Goal: Communication & Community: Share content

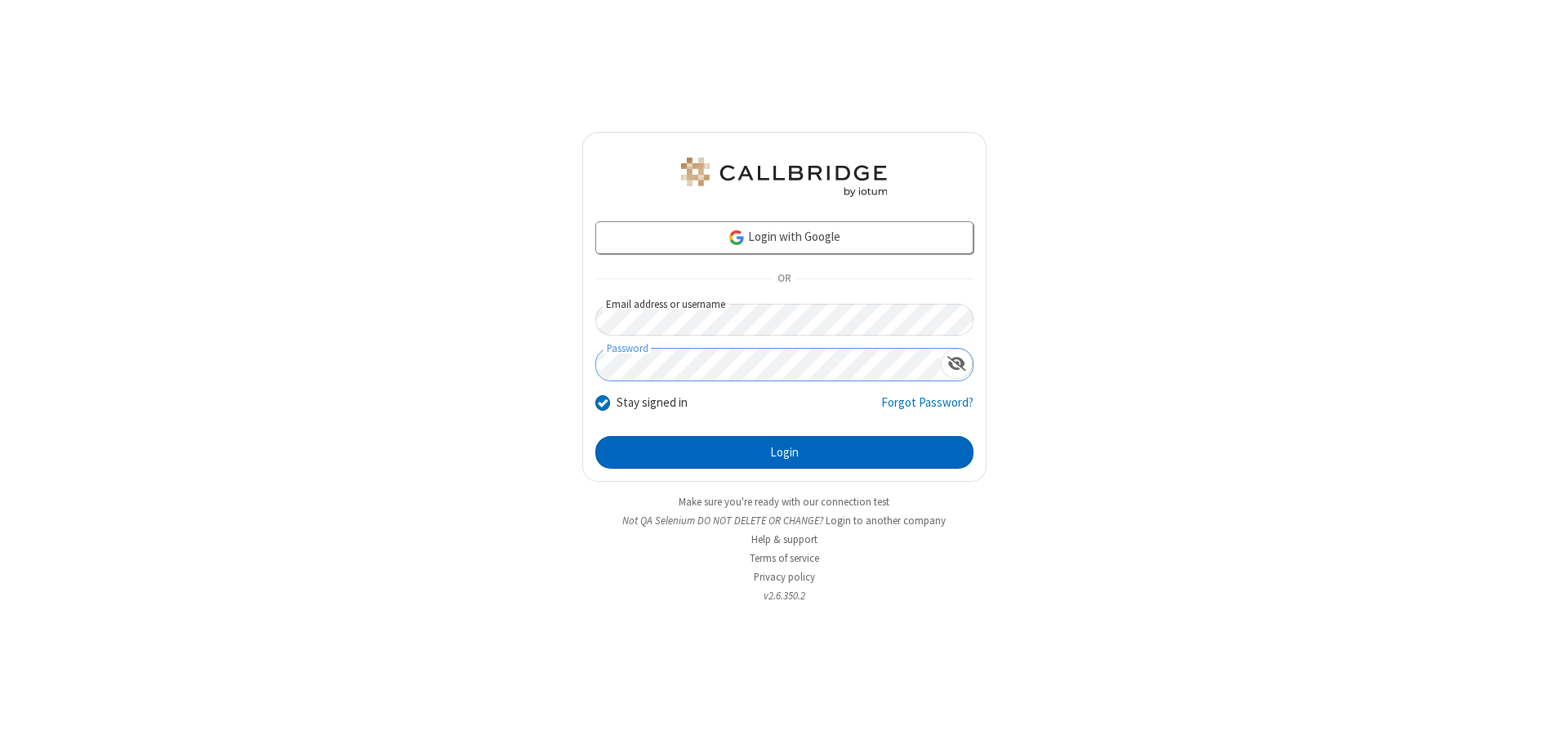
click at [784, 453] on button "Login" at bounding box center [784, 452] width 378 height 32
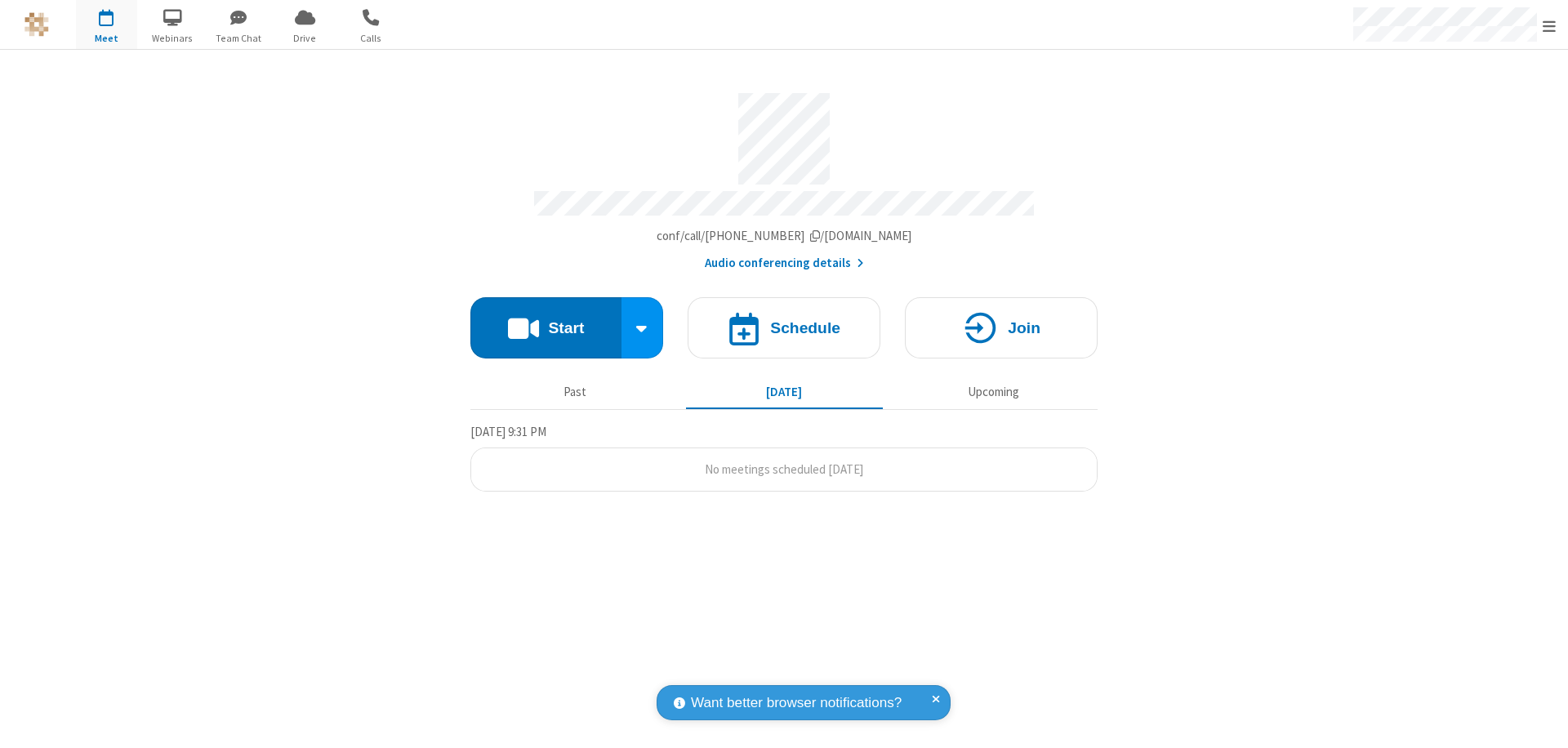
click at [546, 320] on button "Start" at bounding box center [546, 328] width 151 height 61
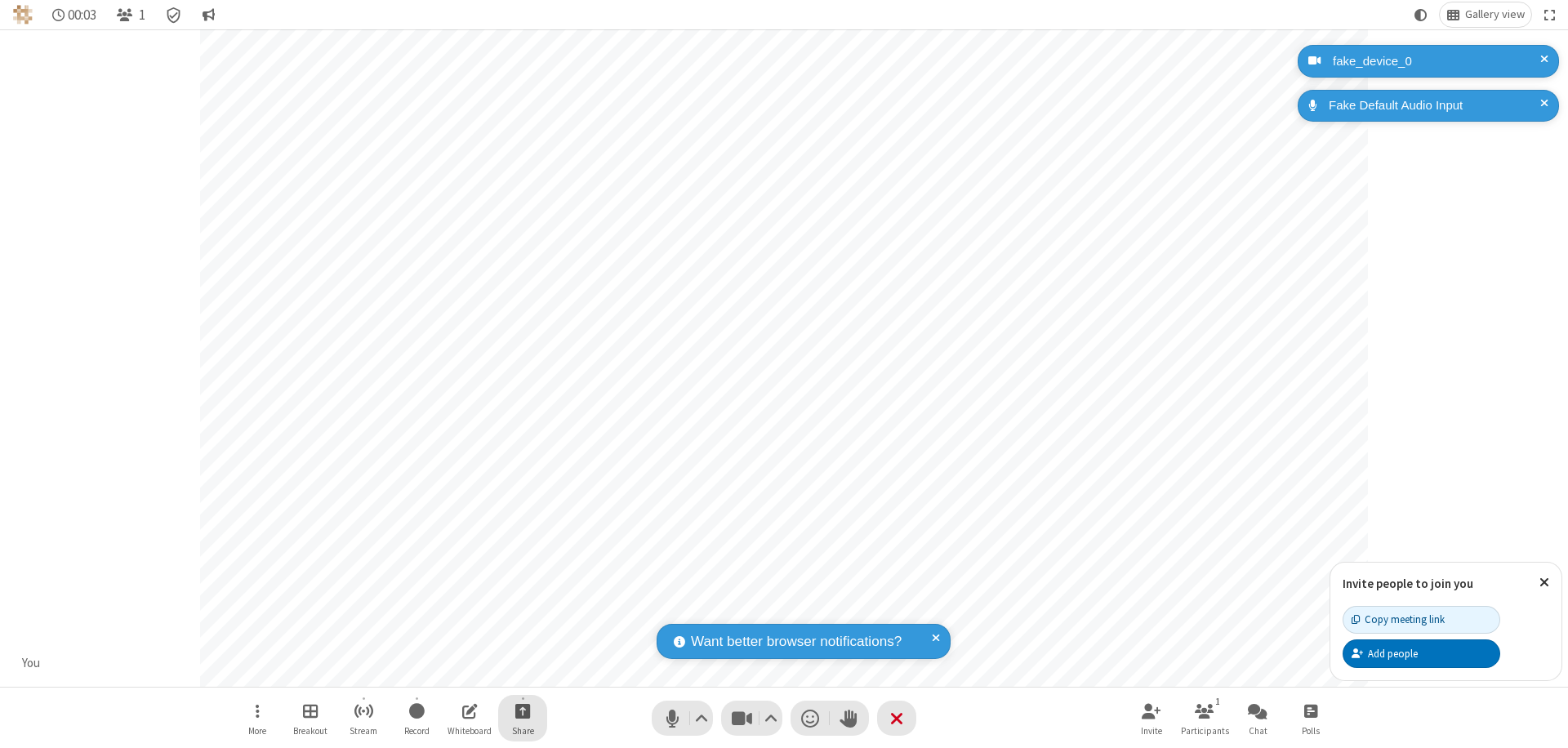
click at [523, 711] on span "Start sharing" at bounding box center [523, 710] width 16 height 20
click at [522, 611] on span "Share additional camera" at bounding box center [533, 615] width 121 height 14
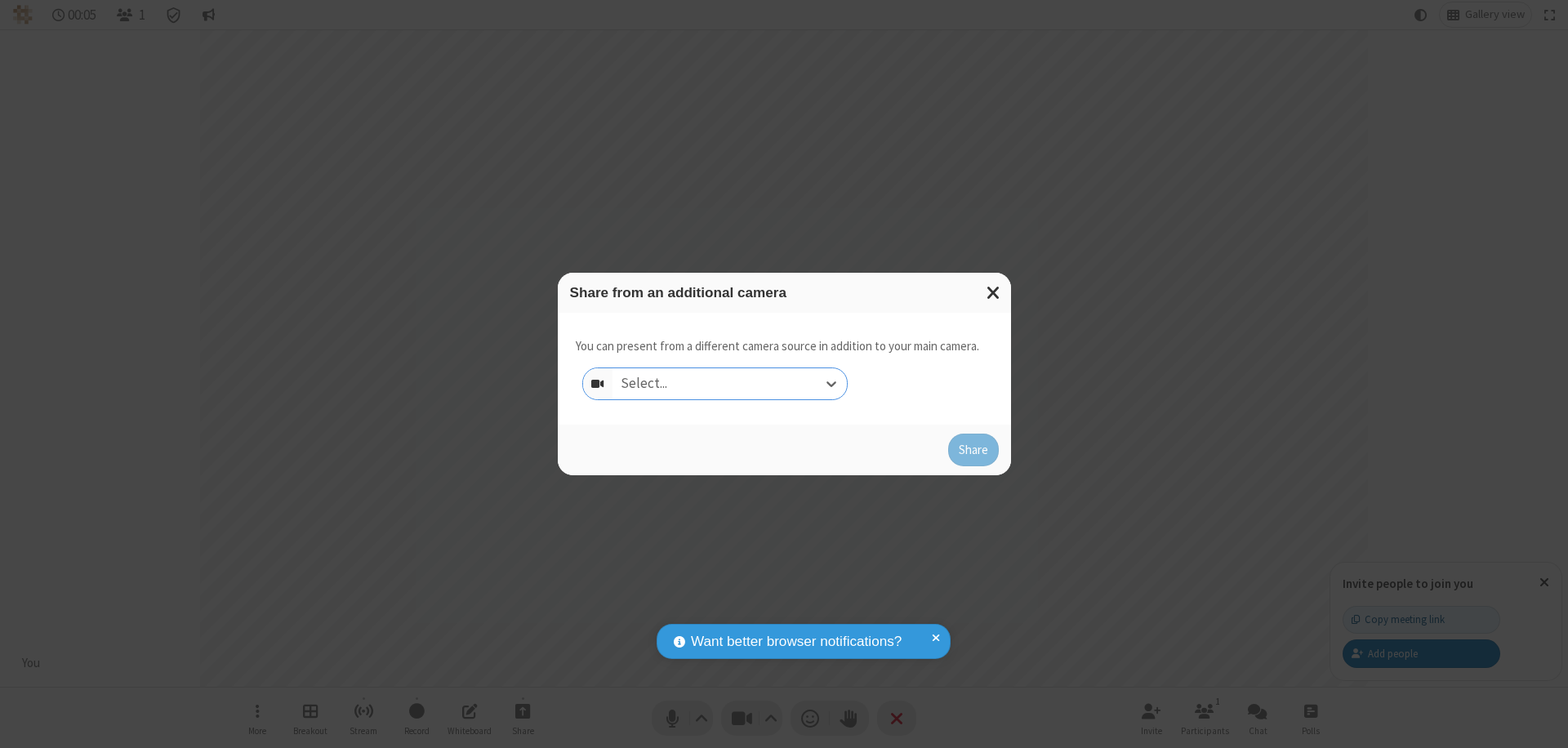
click at [729, 384] on div "Select..." at bounding box center [729, 384] width 234 height 31
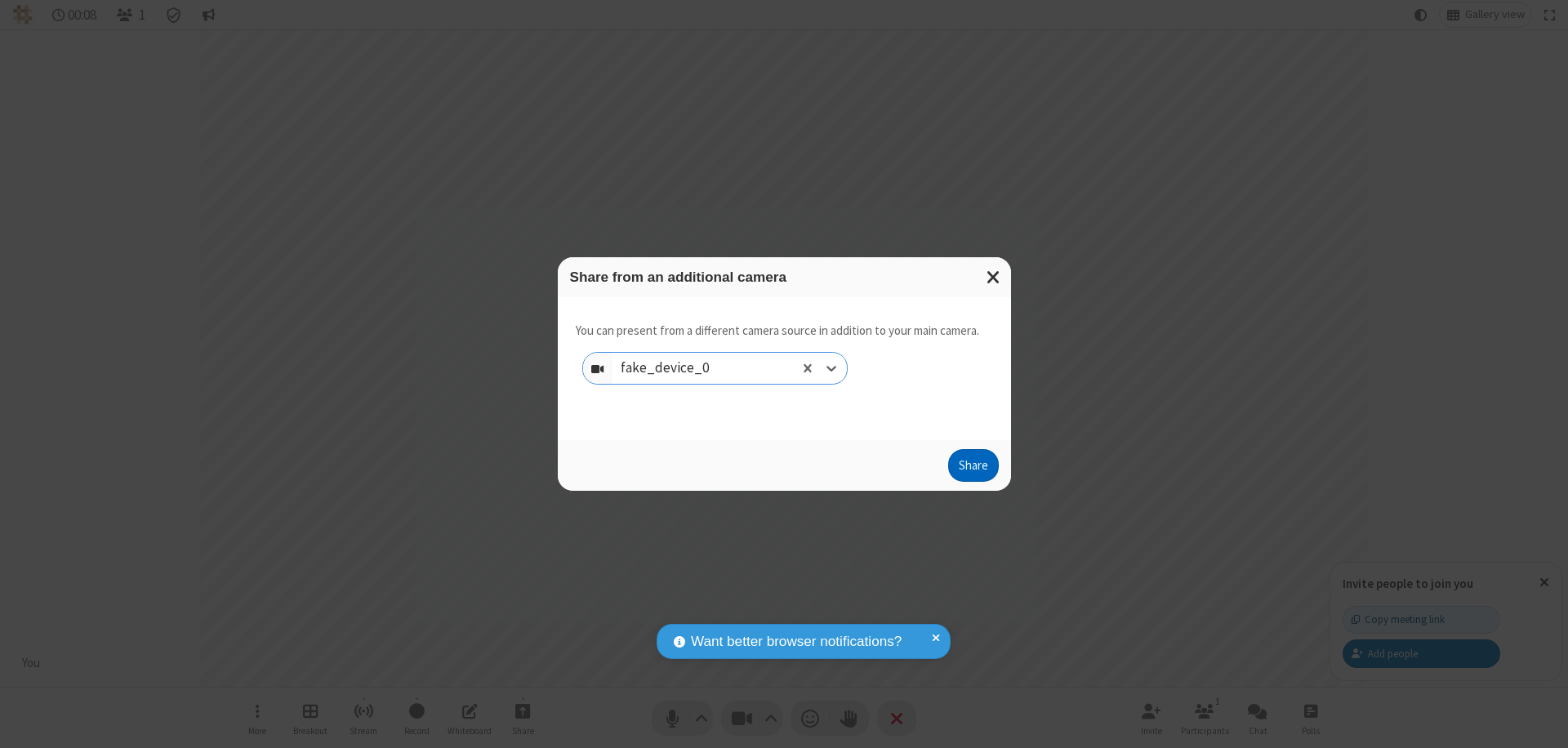
click at [972, 469] on button "Share" at bounding box center [973, 465] width 51 height 32
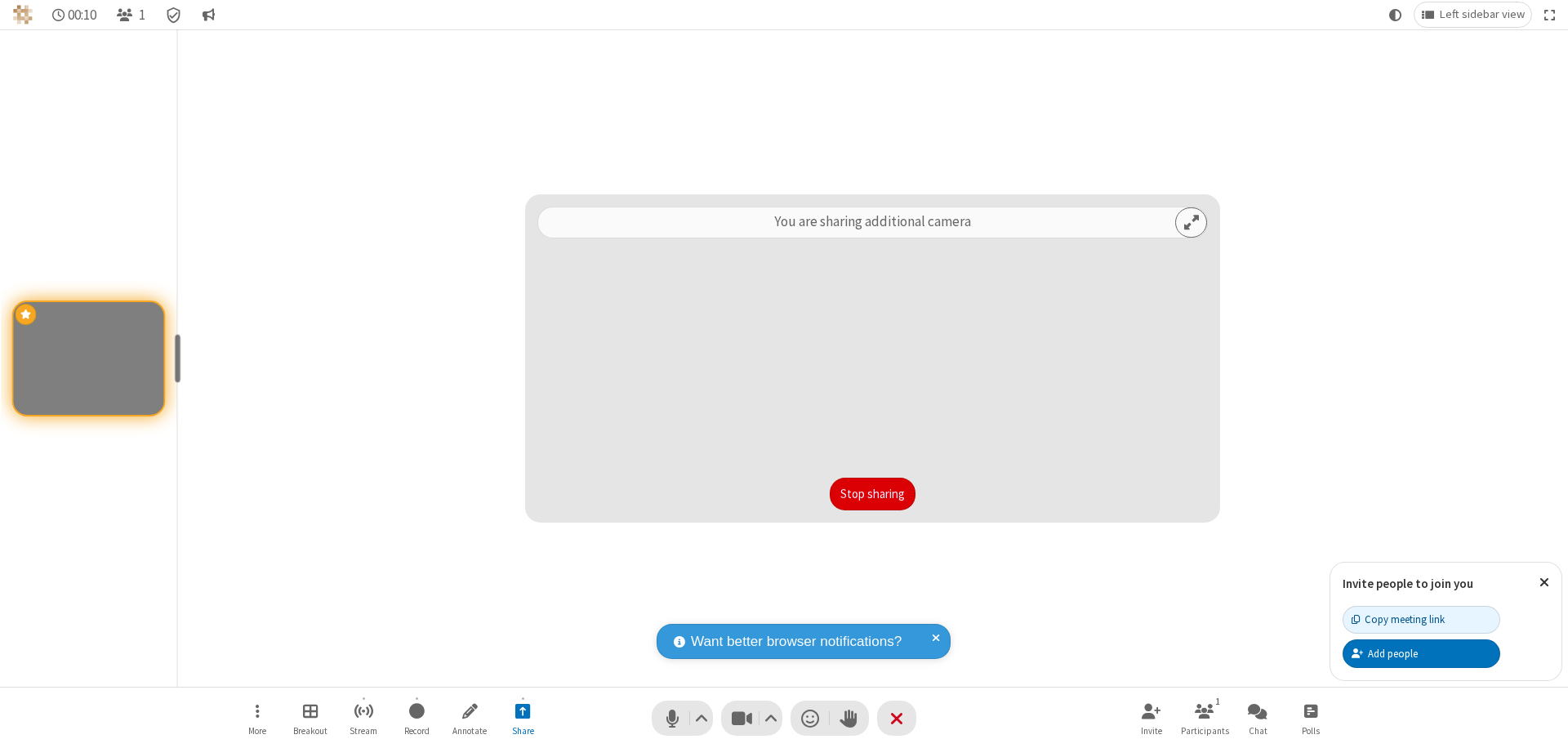
click at [872, 494] on button "Stop sharing" at bounding box center [873, 493] width 86 height 32
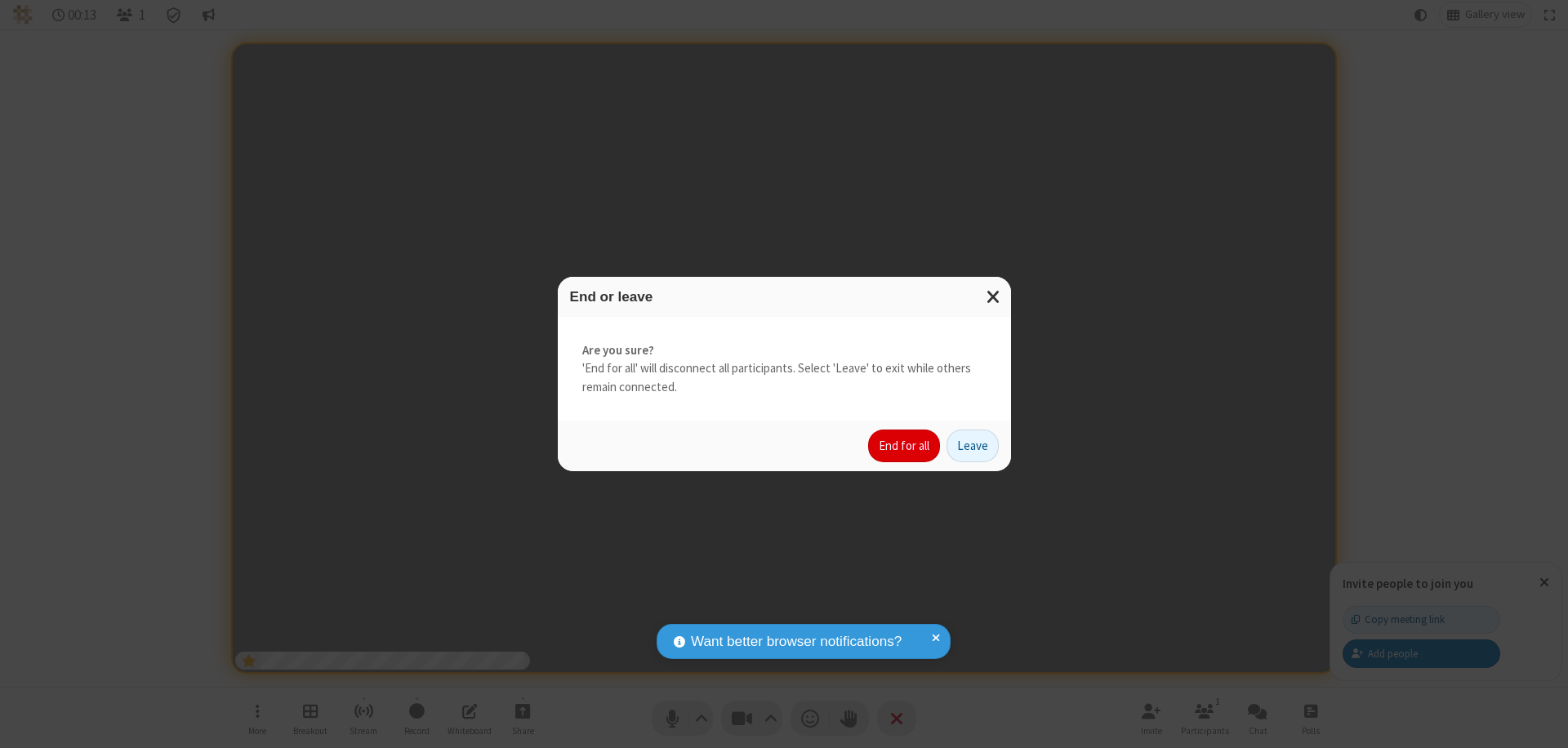
click at [905, 446] on button "End for all" at bounding box center [904, 446] width 72 height 32
